Goal: Task Accomplishment & Management: Use online tool/utility

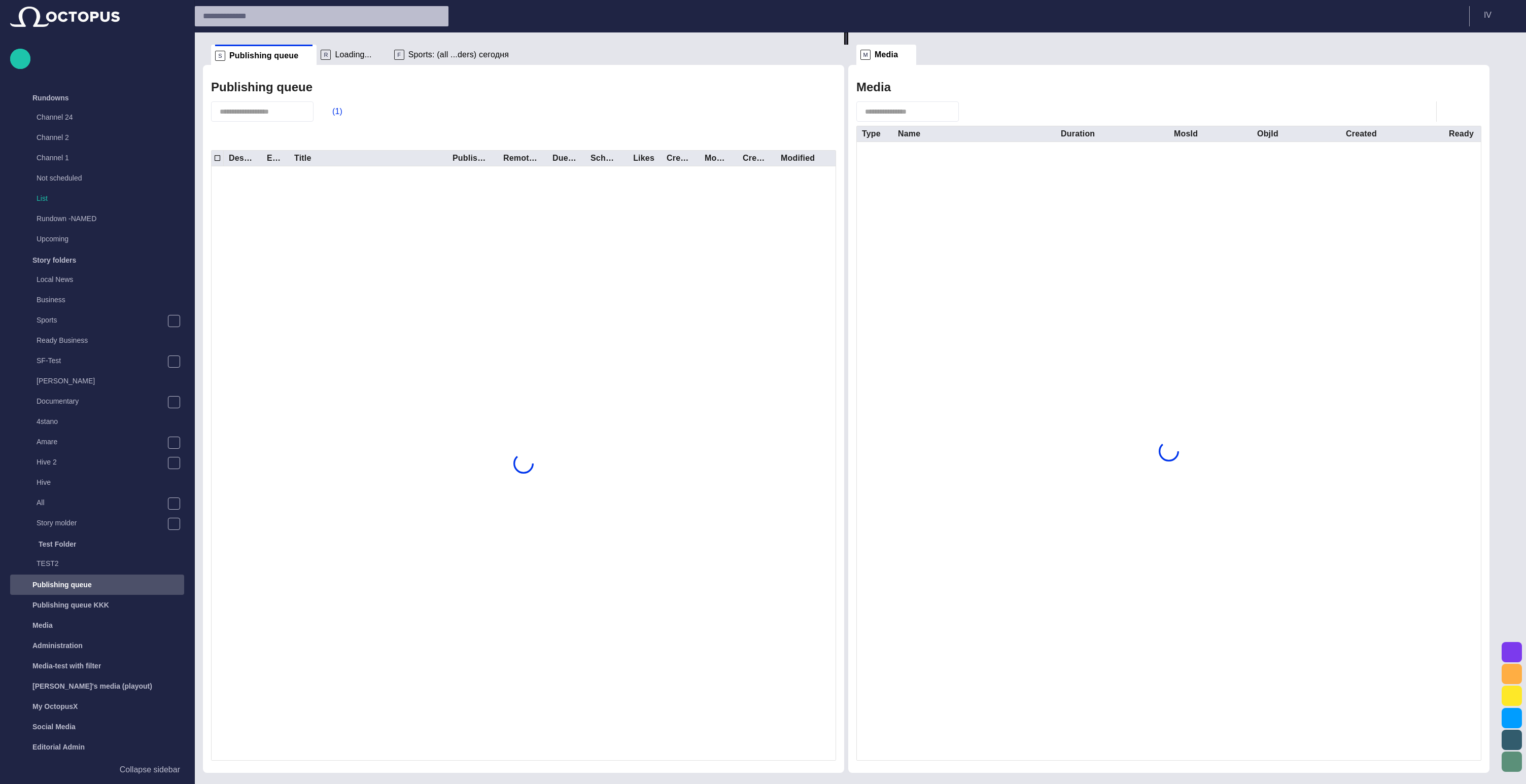
scroll to position [59, 0]
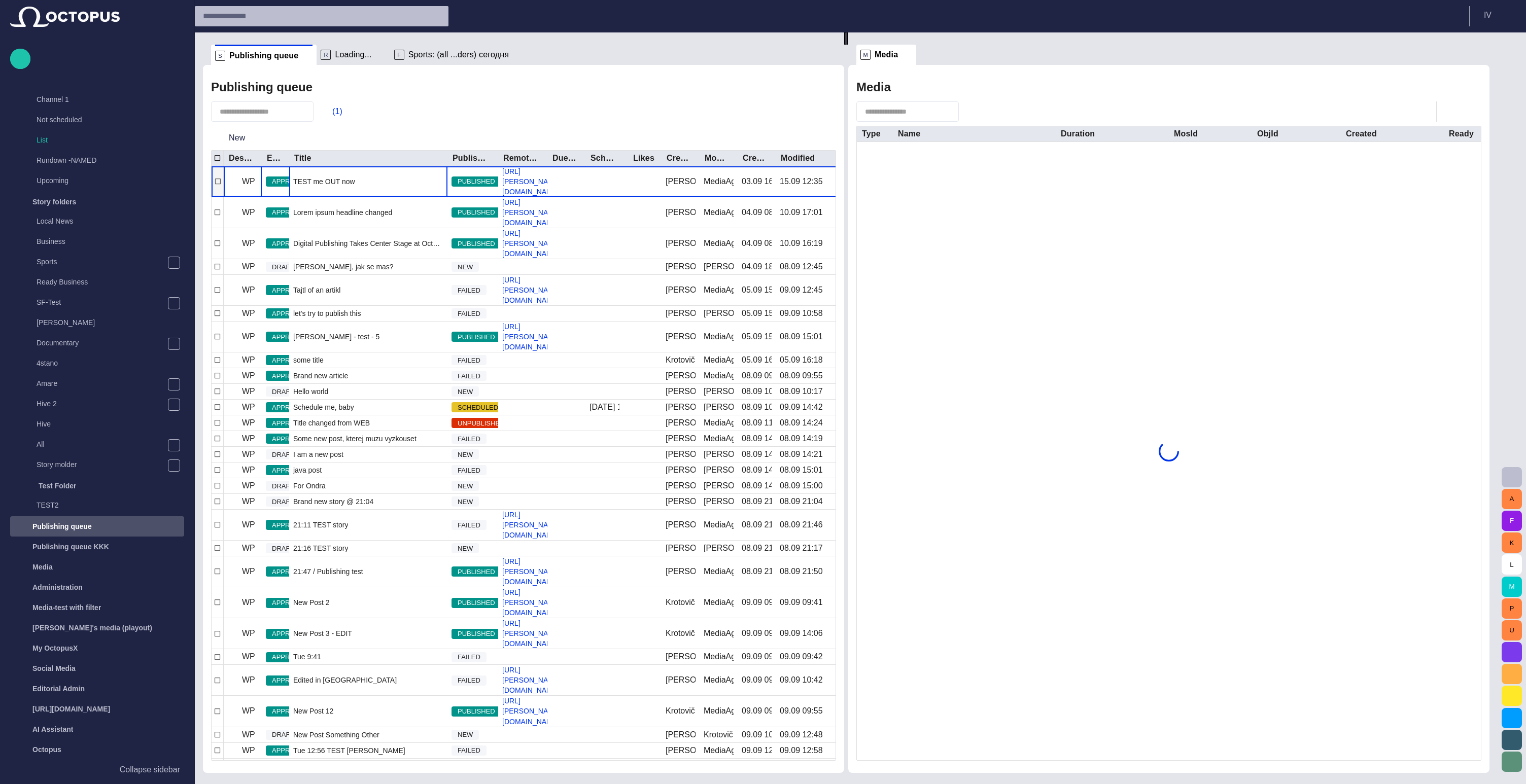
click at [336, 177] on span "TEST me OUT now" at bounding box center [324, 181] width 62 height 10
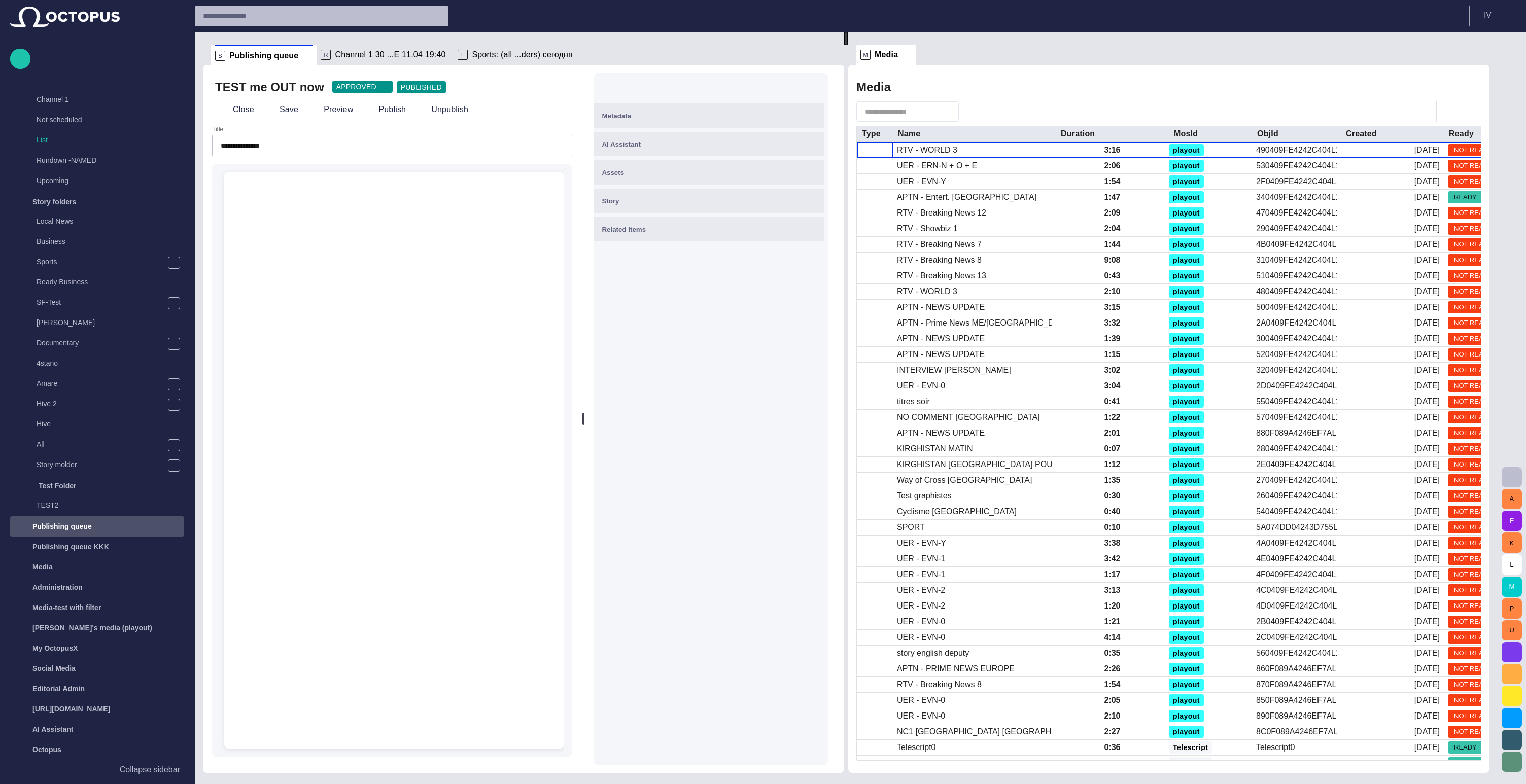
click at [282, 189] on div "﻿" at bounding box center [394, 197] width 291 height 16
click at [224, 102] on button "Close" at bounding box center [236, 110] width 43 height 19
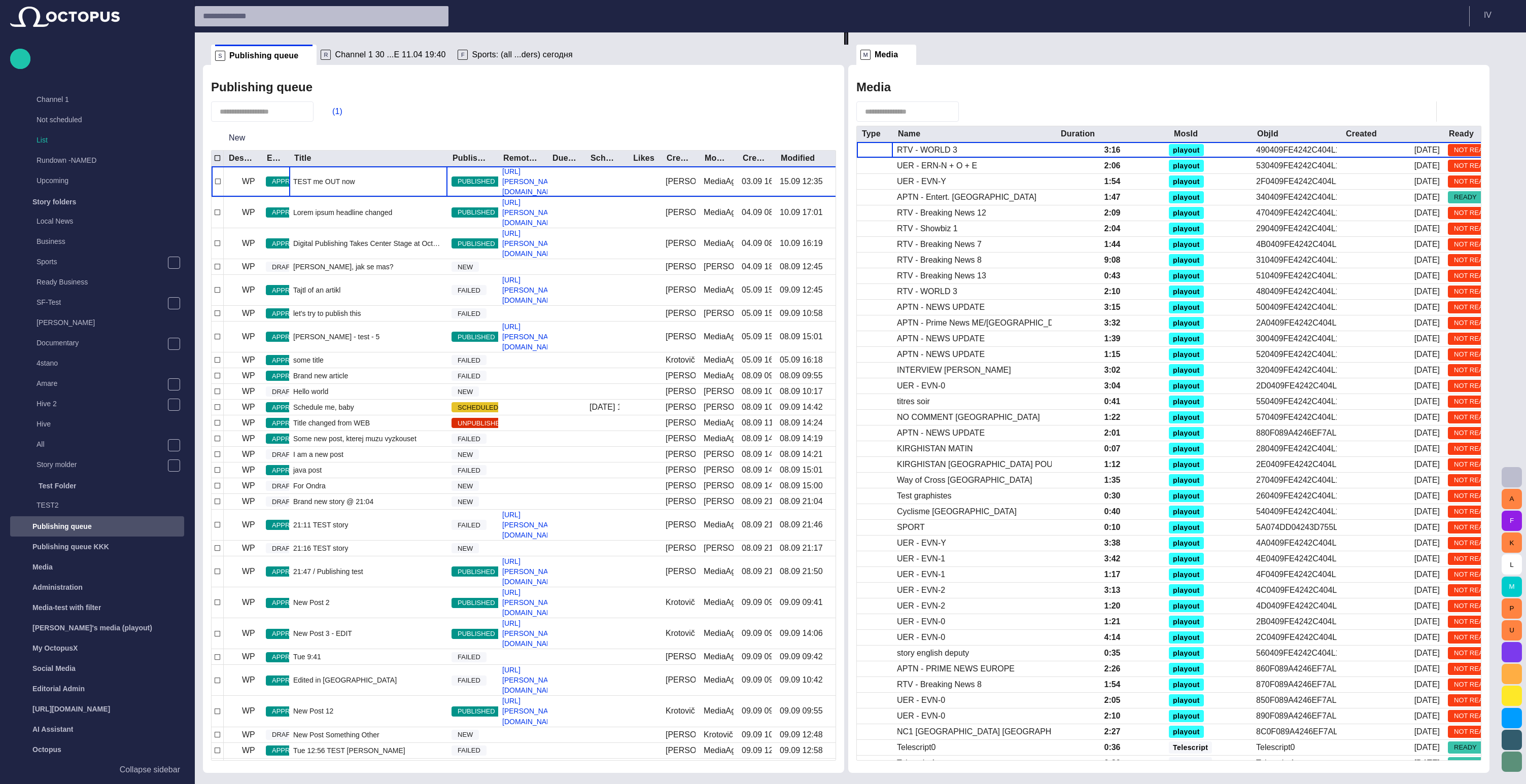
click at [402, 133] on div "New" at bounding box center [523, 138] width 625 height 24
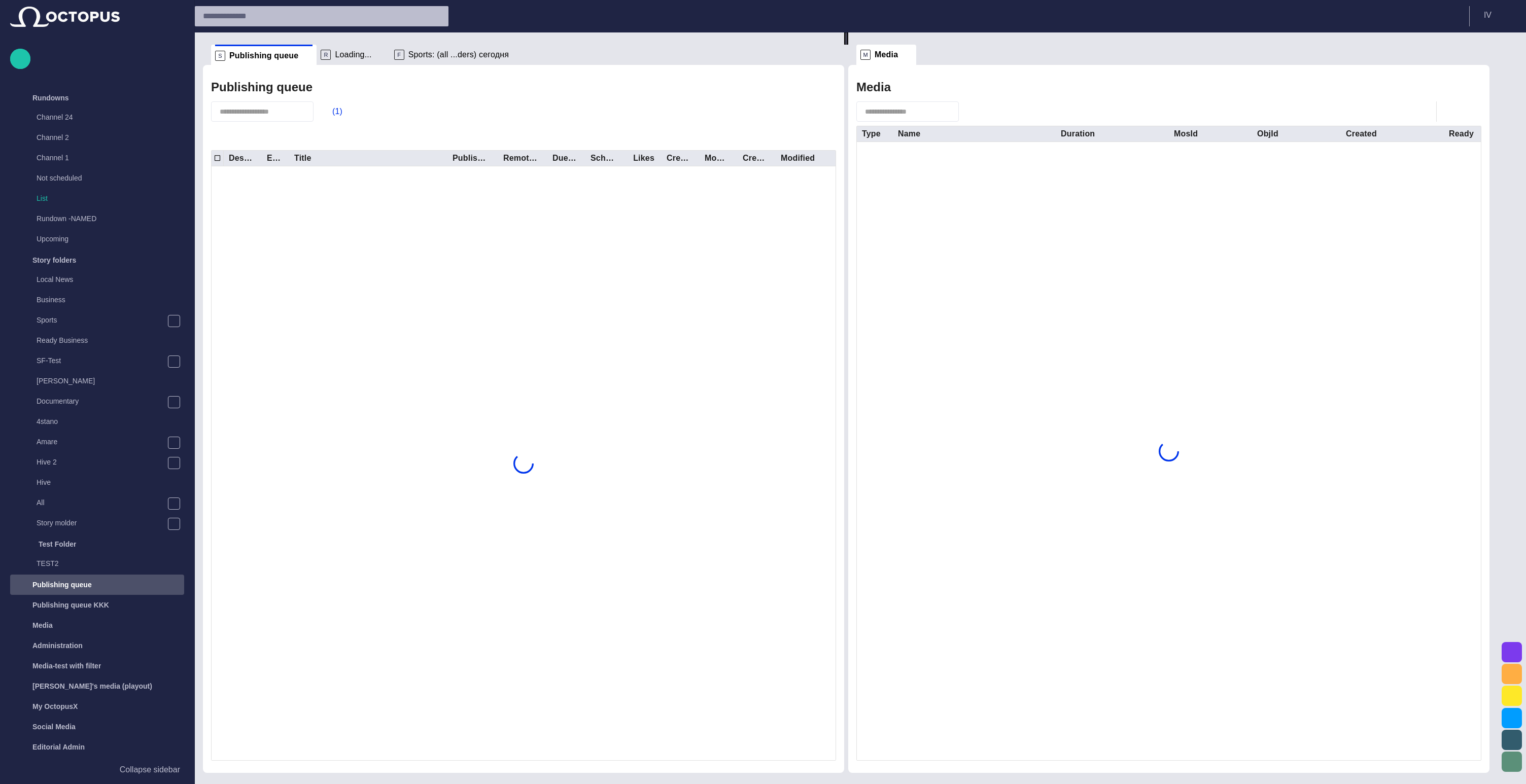
scroll to position [59, 0]
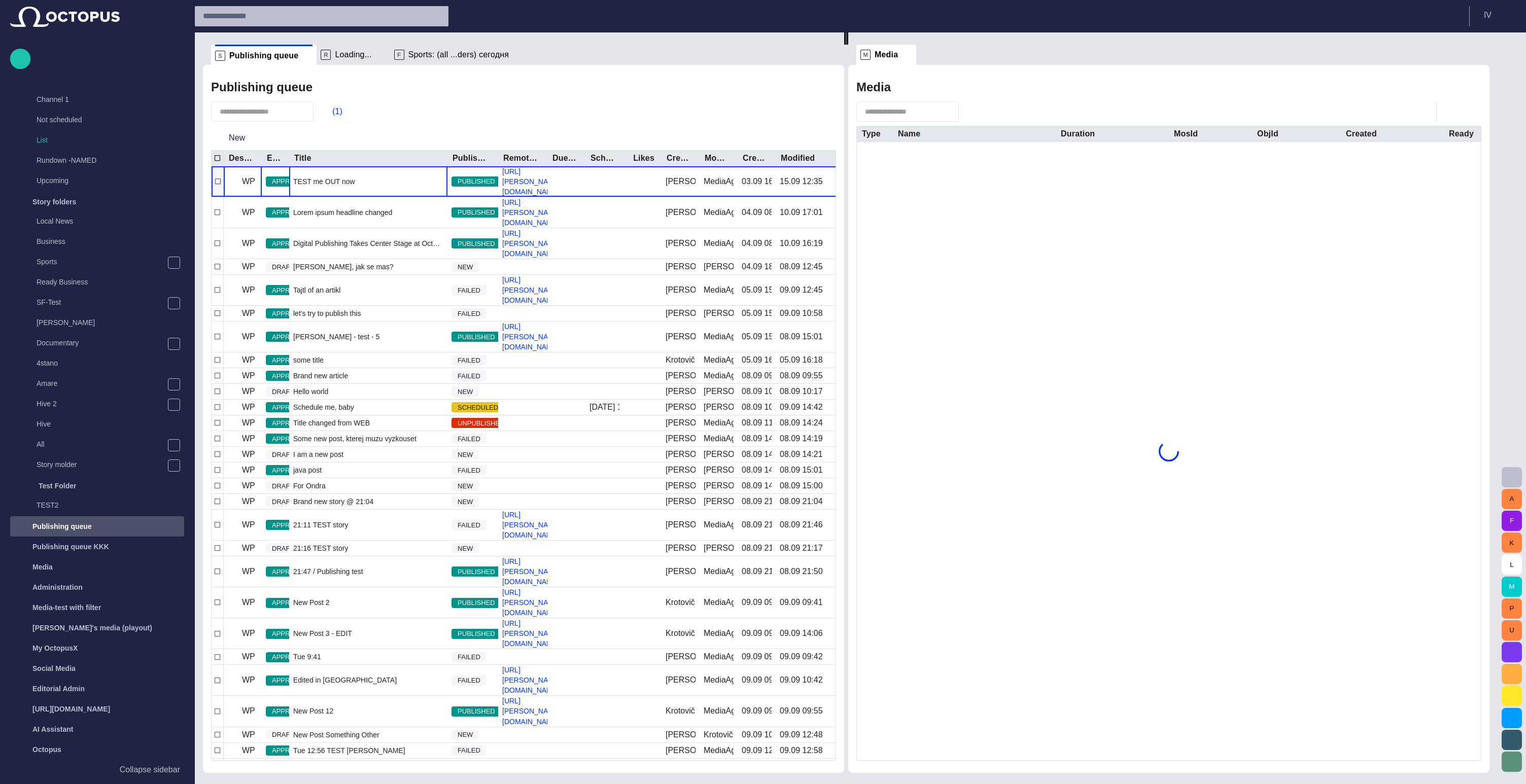
click at [328, 176] on span "TEST me OUT now" at bounding box center [324, 181] width 62 height 10
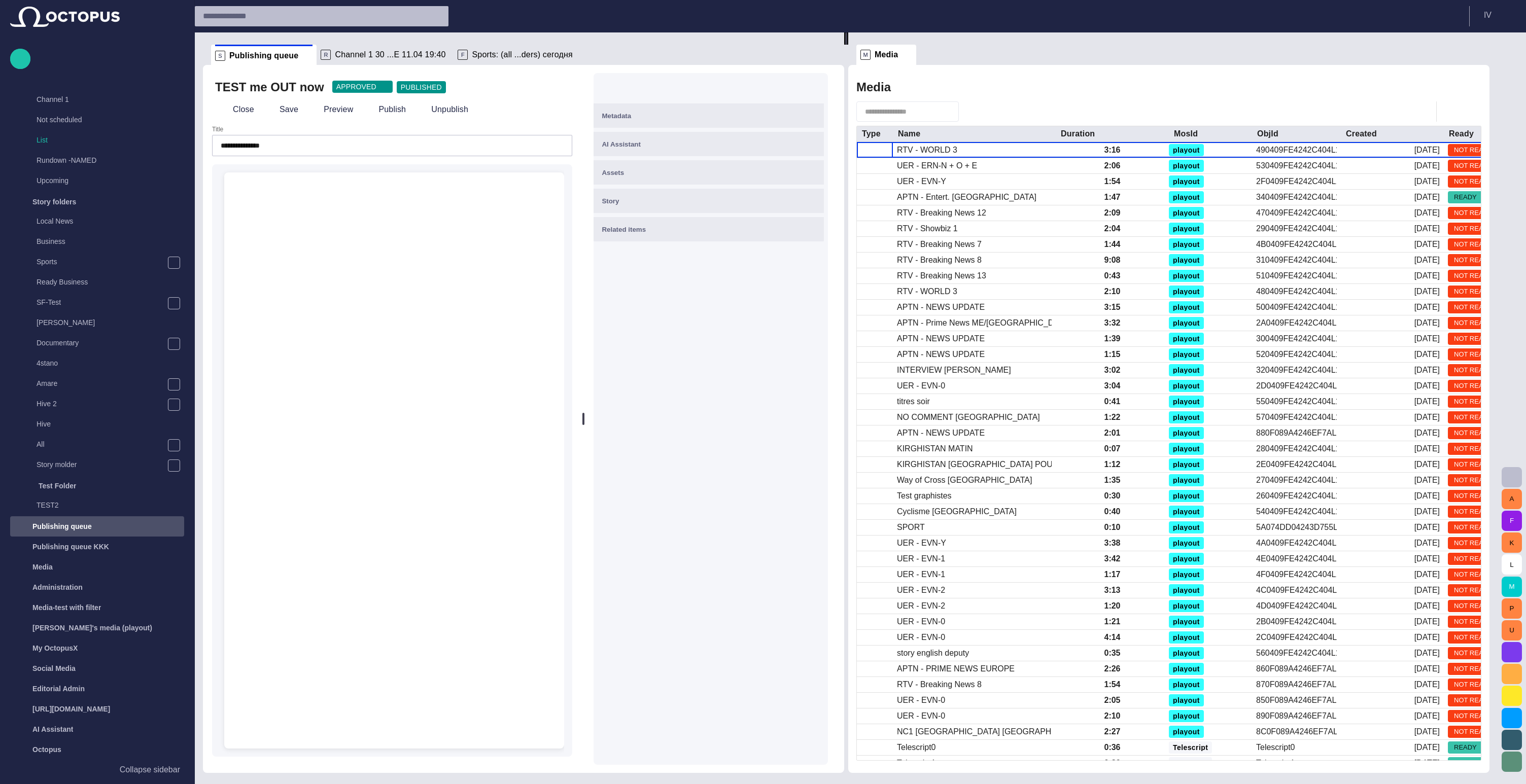
click at [301, 184] on div "﻿" at bounding box center [394, 197] width 324 height 49
click at [227, 109] on span "button" at bounding box center [223, 109] width 10 height 10
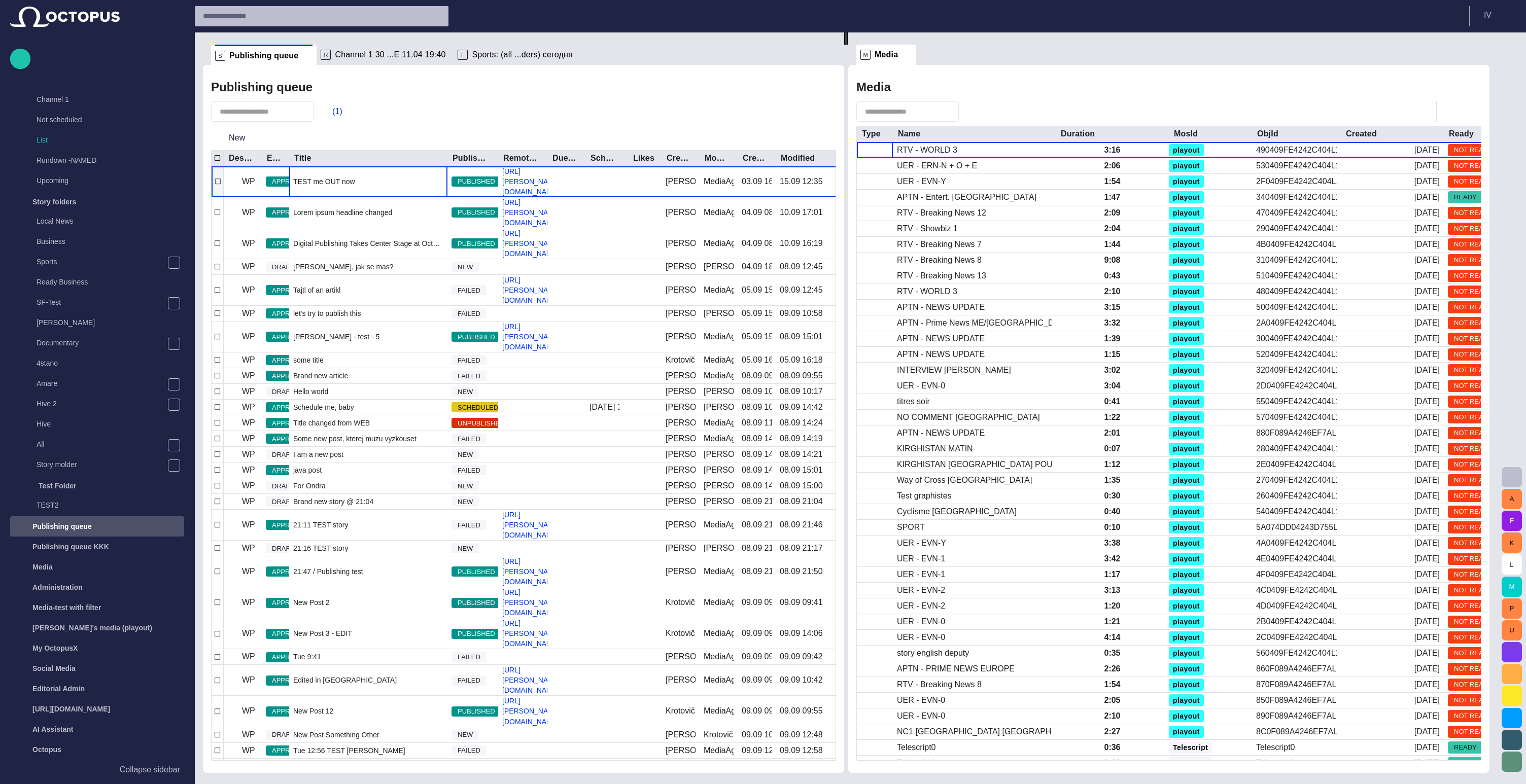
click at [333, 178] on span "TEST me OUT now" at bounding box center [324, 181] width 62 height 10
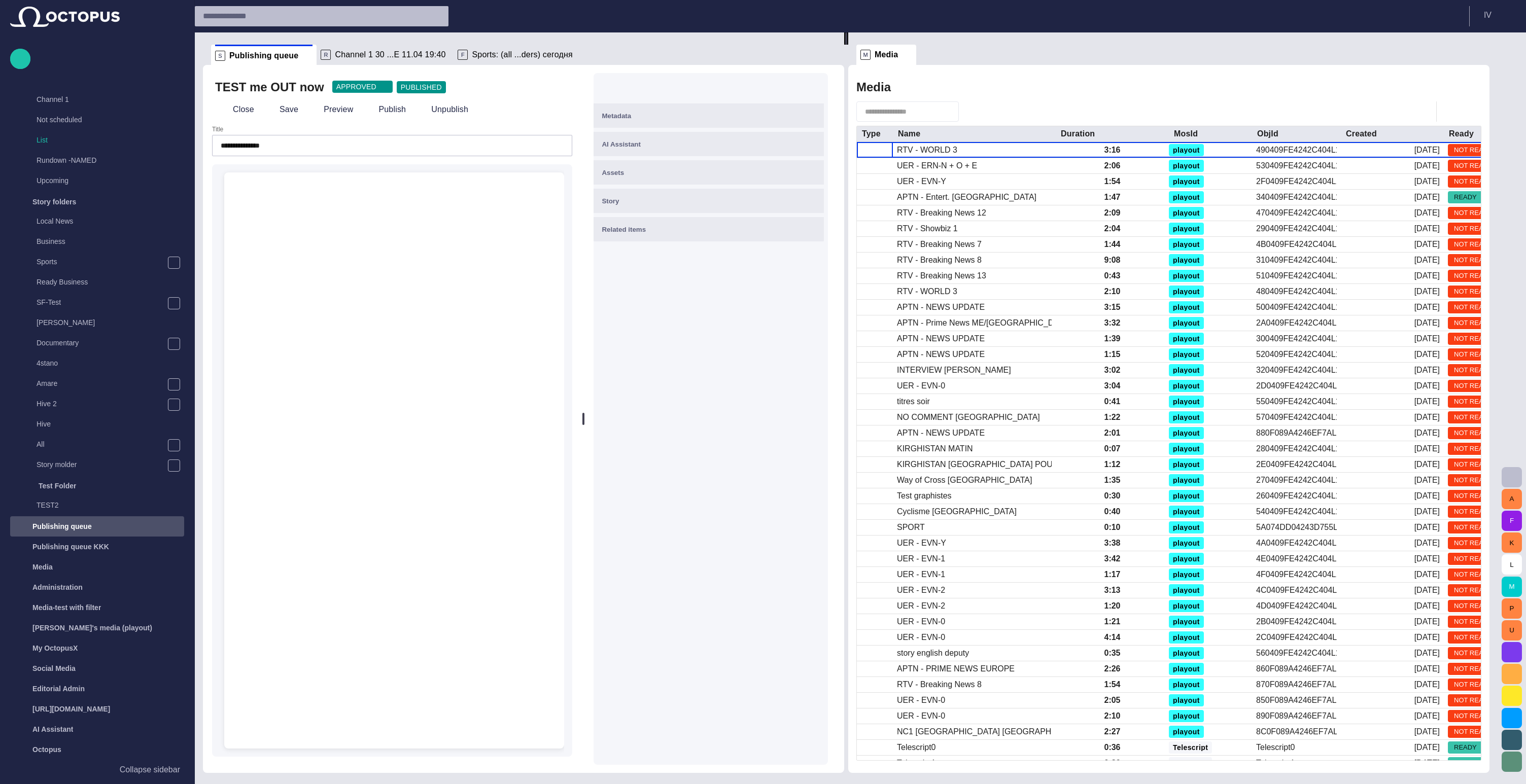
click at [347, 191] on div "﻿" at bounding box center [394, 197] width 291 height 16
click at [280, 107] on button "Save" at bounding box center [281, 110] width 40 height 19
click at [236, 107] on button "Close" at bounding box center [236, 110] width 43 height 19
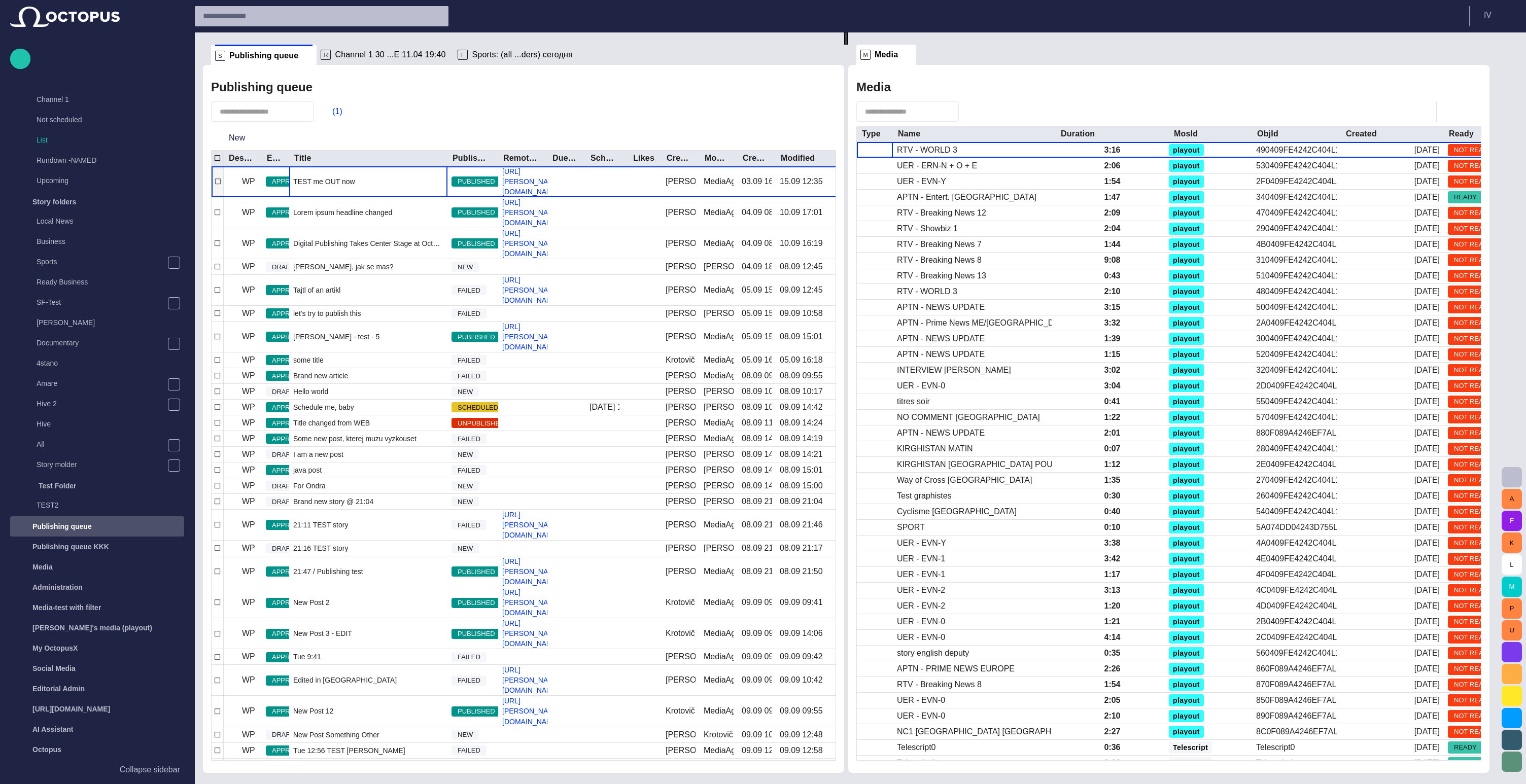
click at [319, 176] on span "TEST me OUT now" at bounding box center [324, 181] width 62 height 10
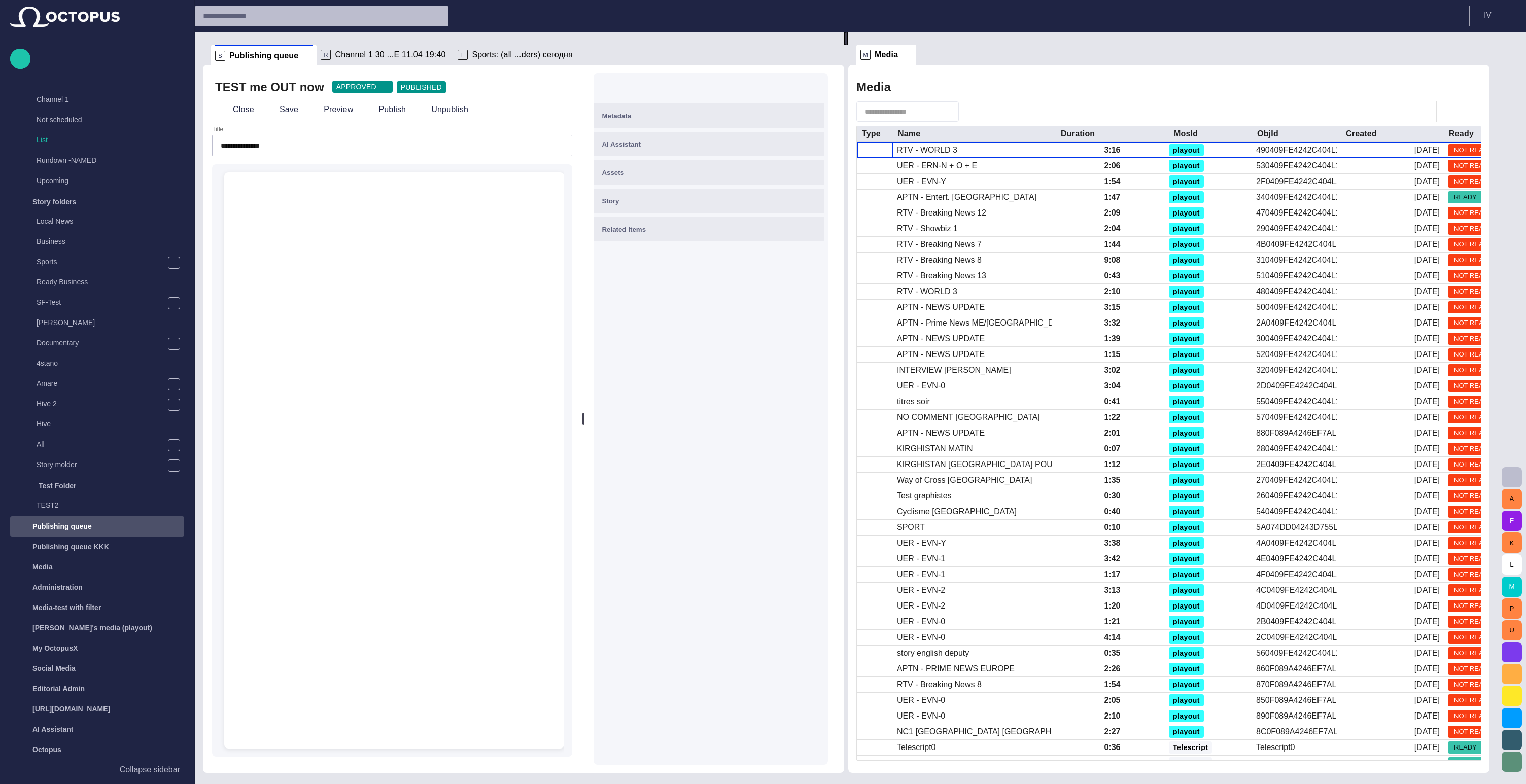
click at [288, 187] on div "﻿" at bounding box center [394, 197] width 324 height 49
click at [230, 110] on button "Close" at bounding box center [236, 110] width 43 height 19
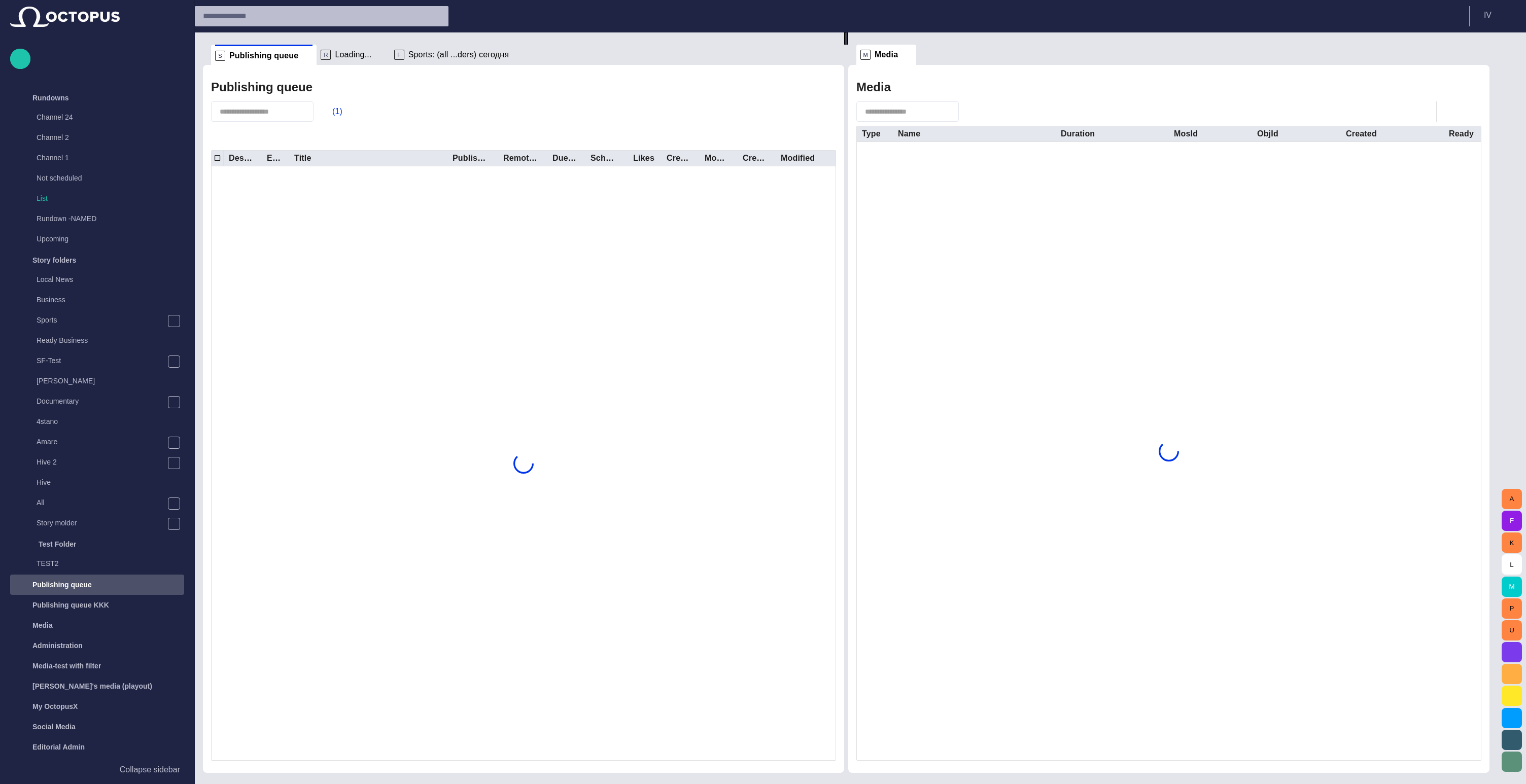
scroll to position [59, 0]
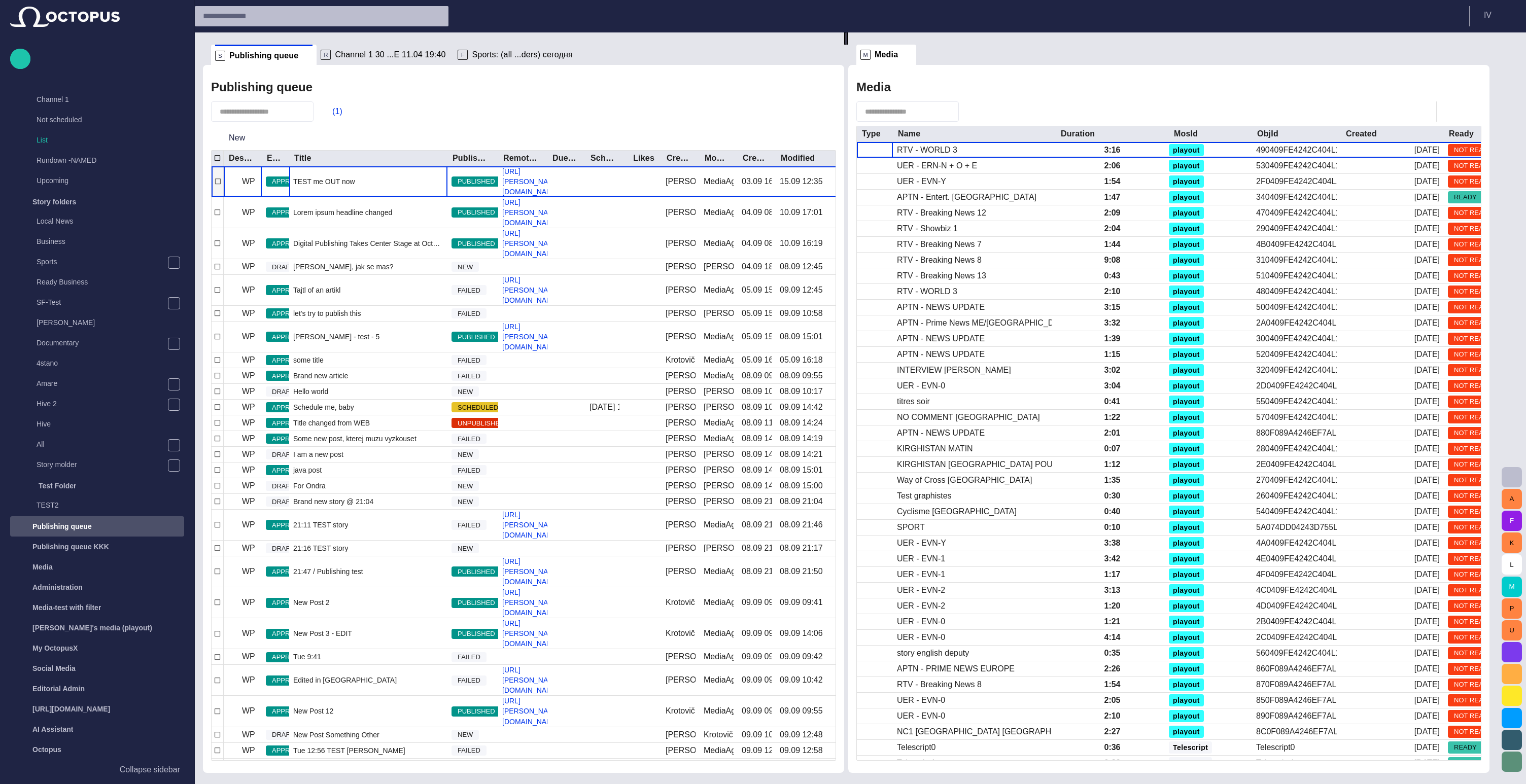
click at [313, 181] on div "TEST me OUT now" at bounding box center [368, 181] width 159 height 30
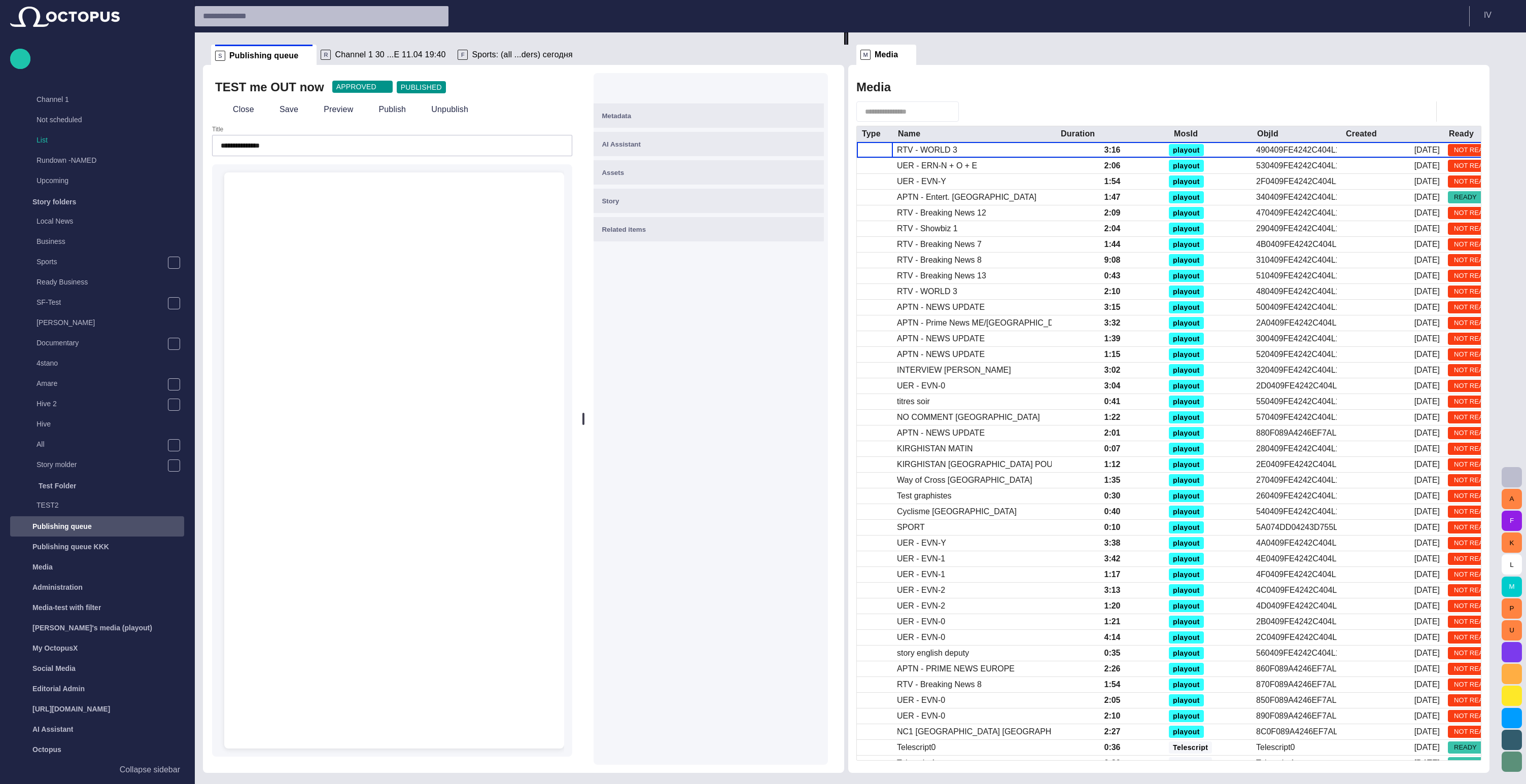
click at [330, 200] on div "﻿" at bounding box center [394, 197] width 291 height 16
click at [328, 230] on div at bounding box center [394, 485] width 324 height 527
click at [339, 196] on div "﻿" at bounding box center [394, 197] width 291 height 16
